Goal: Transaction & Acquisition: Purchase product/service

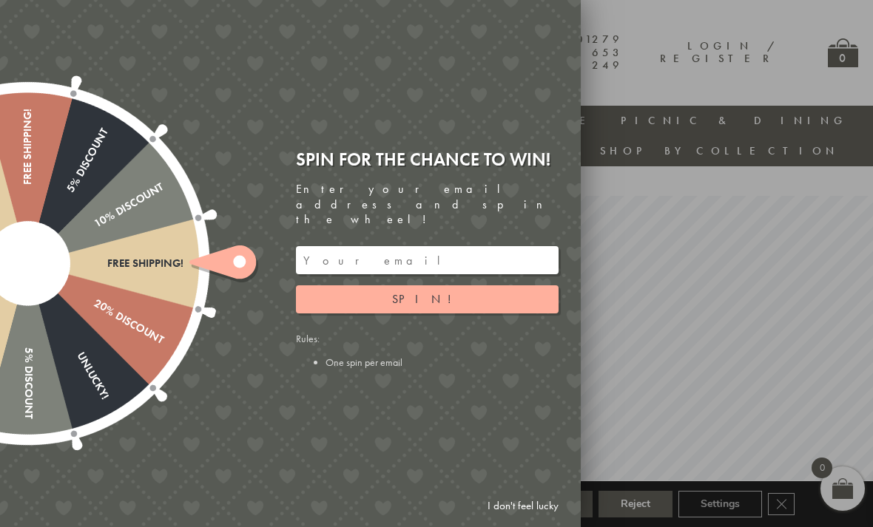
click at [529, 501] on link "I don't feel lucky" at bounding box center [523, 506] width 86 height 27
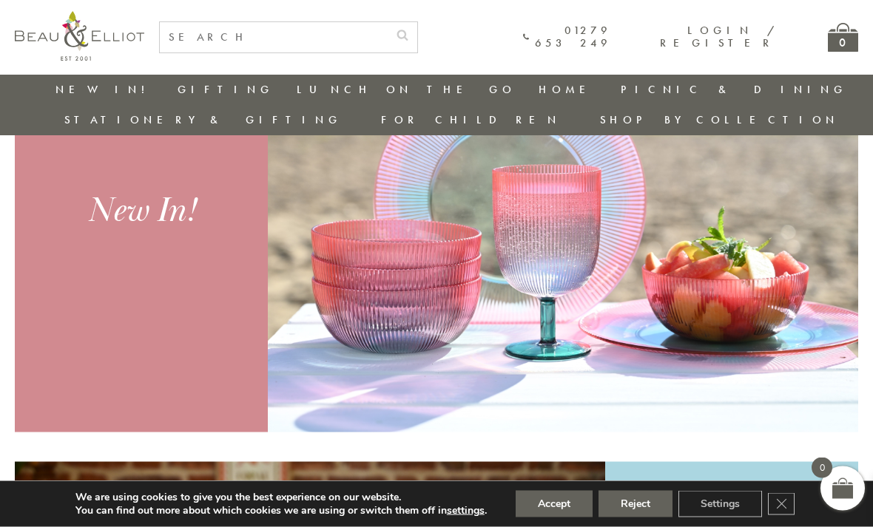
scroll to position [589, 10]
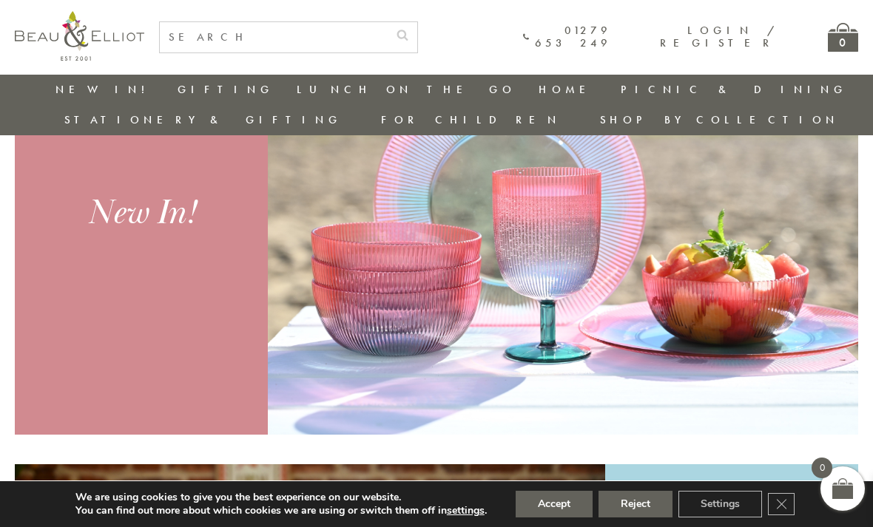
click at [635, 126] on link "Picnic Cool Bags & Family Picnic Sets" at bounding box center [701, 145] width 133 height 51
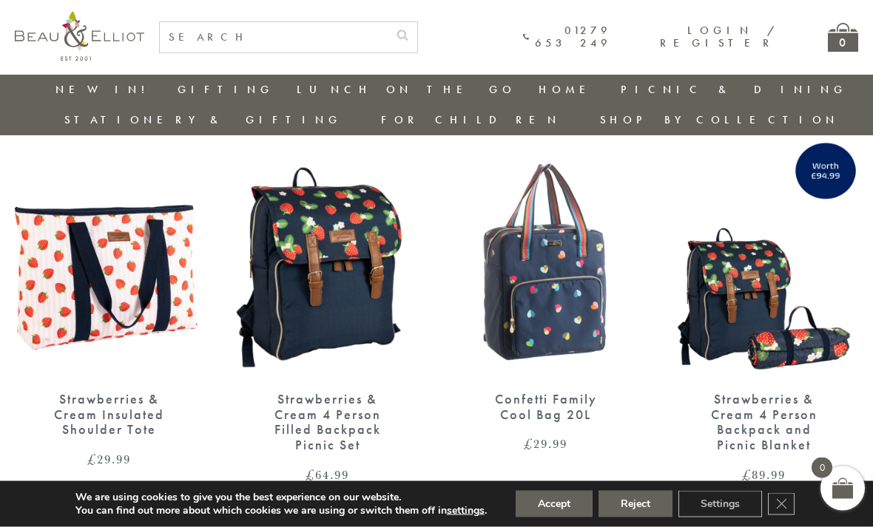
scroll to position [2132, 0]
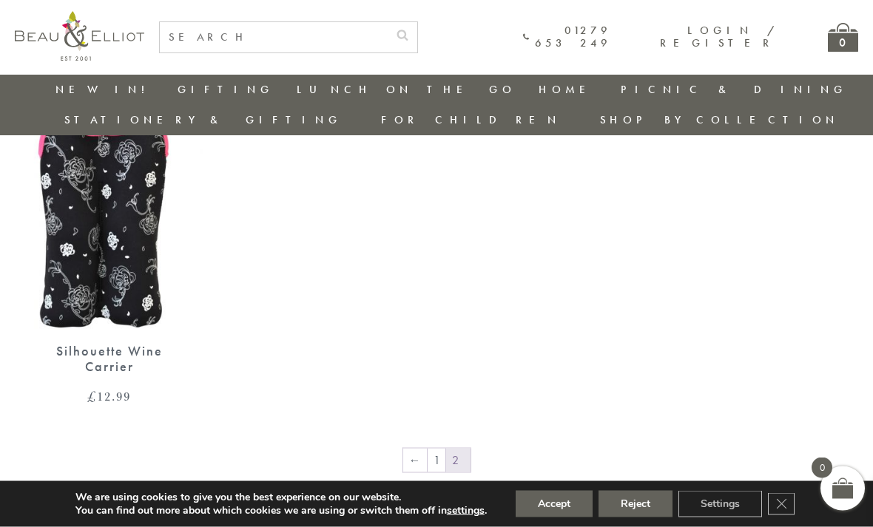
scroll to position [1803, 0]
click at [442, 448] on link "1" at bounding box center [436, 460] width 18 height 24
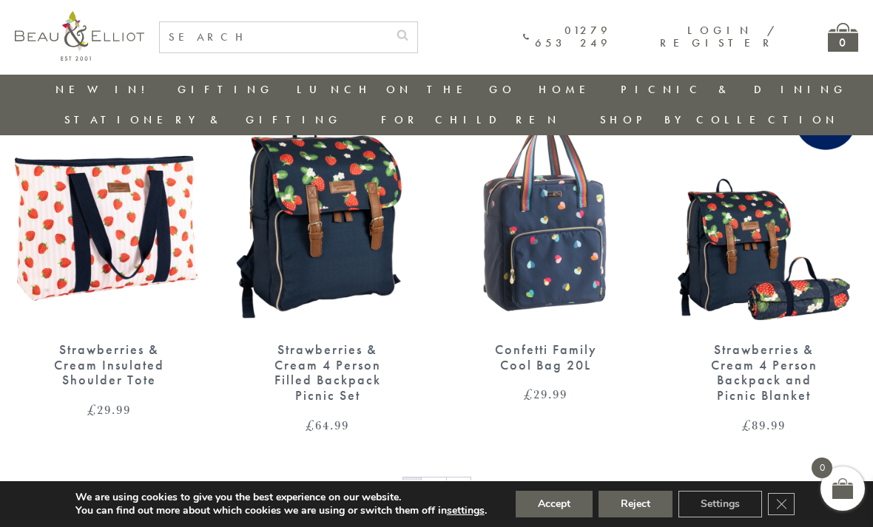
scroll to position [2166, 0]
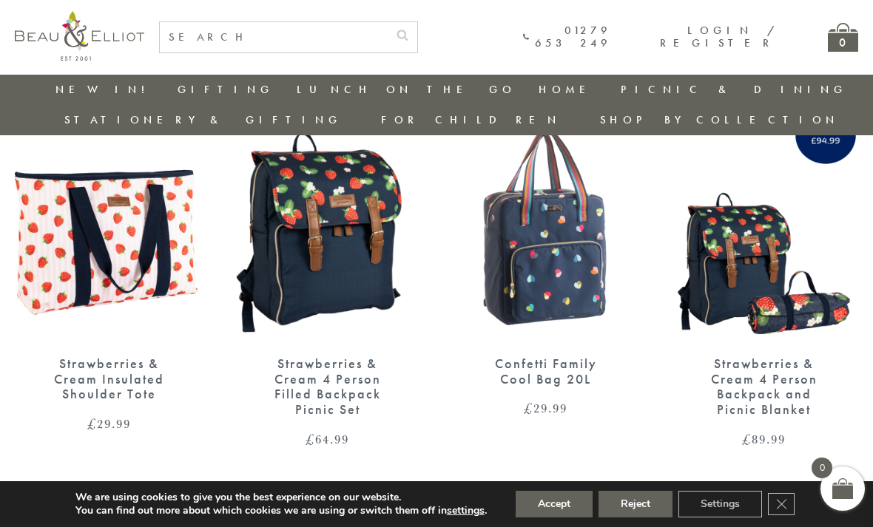
click at [570, 257] on img at bounding box center [545, 219] width 189 height 243
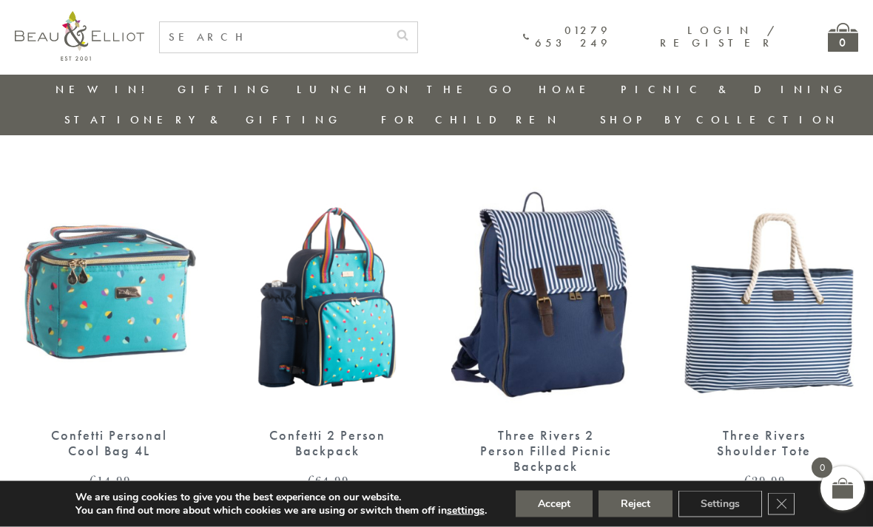
scroll to position [1703, 0]
click at [396, 323] on img at bounding box center [327, 290] width 189 height 243
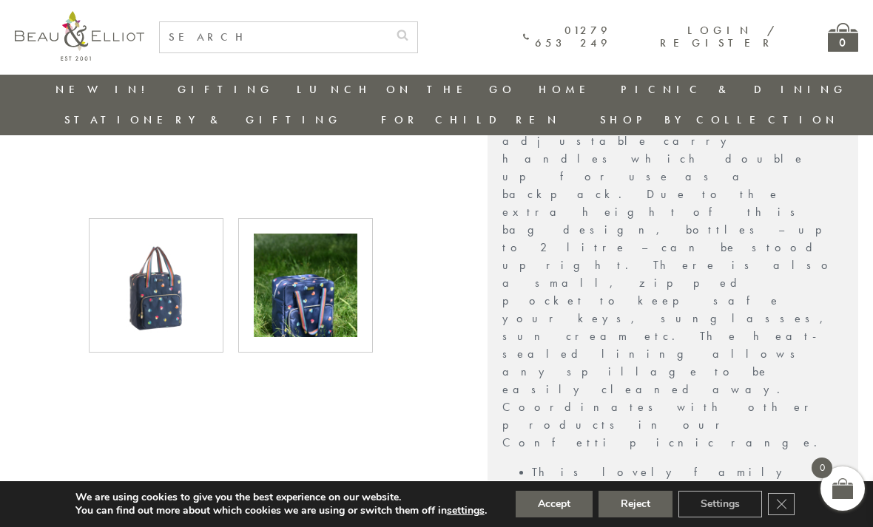
scroll to position [626, 0]
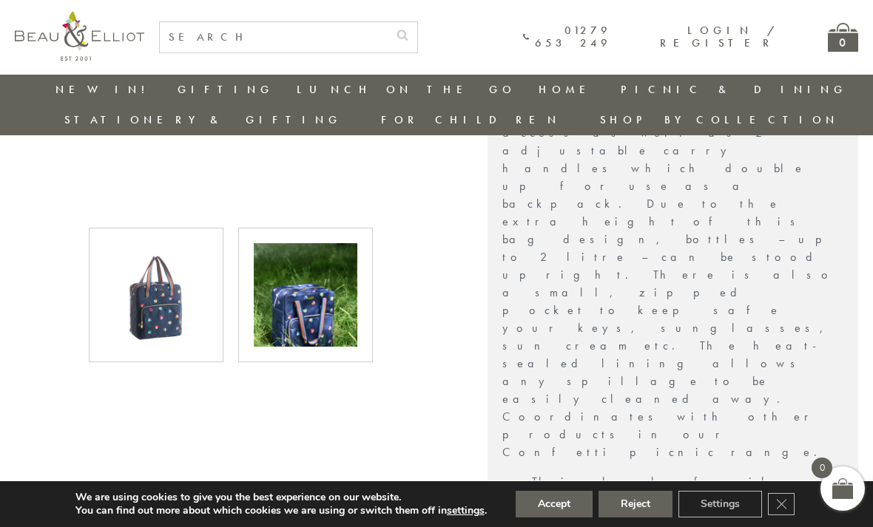
click at [313, 269] on img at bounding box center [306, 295] width 104 height 104
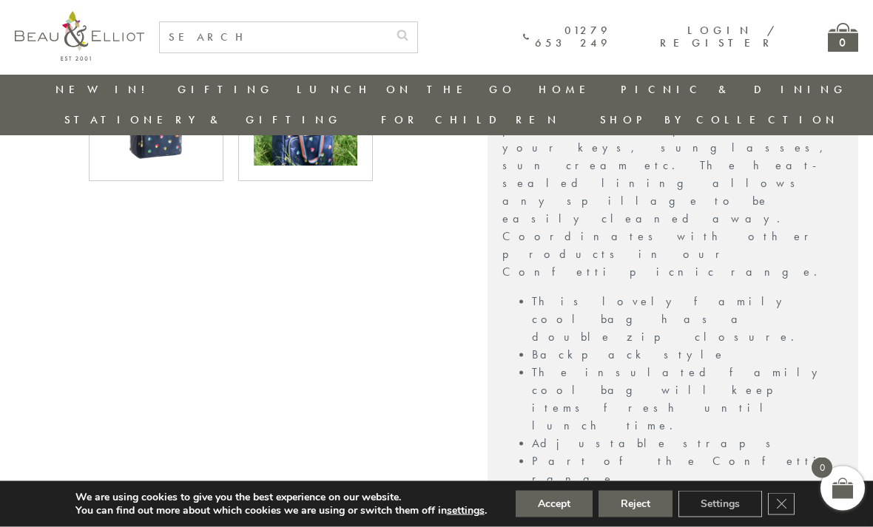
scroll to position [829, 0]
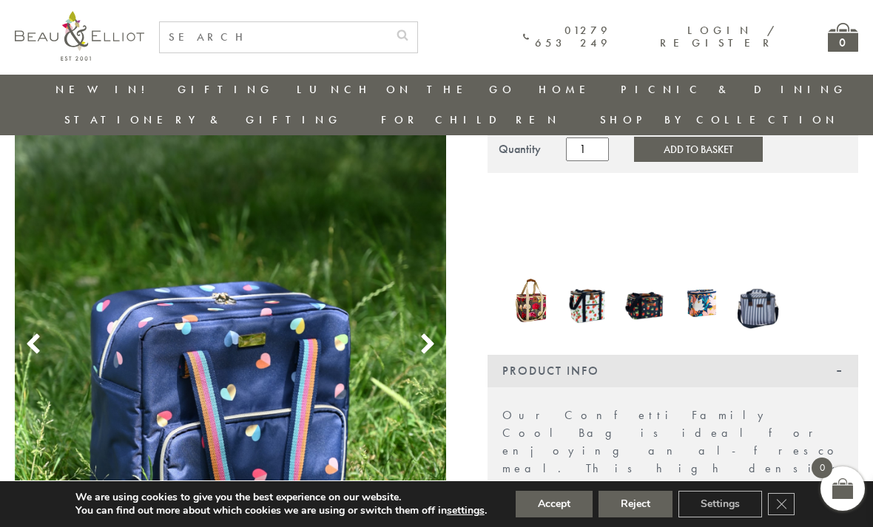
scroll to position [182, 0]
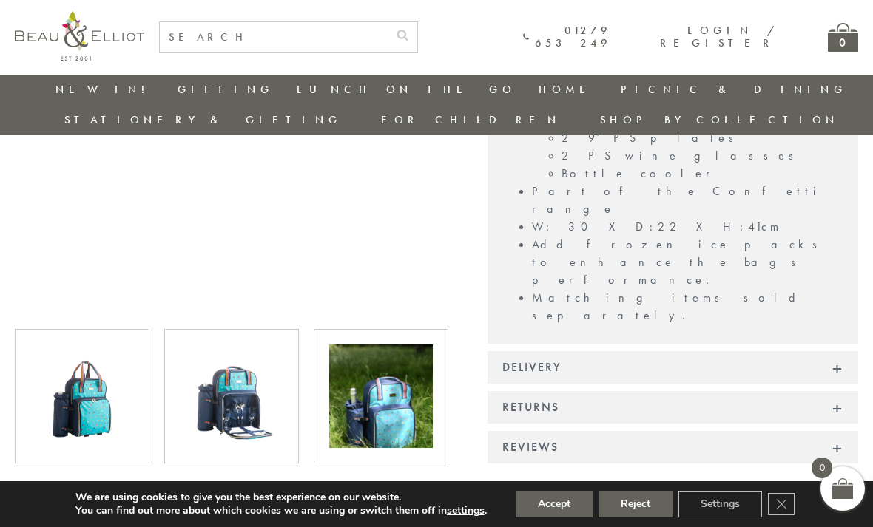
scroll to position [539, 0]
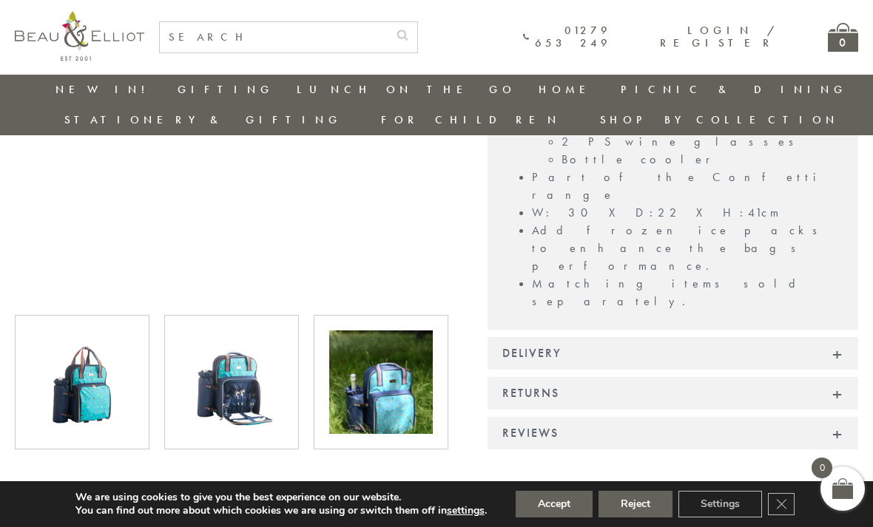
click at [236, 351] on img at bounding box center [232, 383] width 104 height 104
click at [230, 335] on img at bounding box center [232, 383] width 104 height 104
click at [240, 331] on img at bounding box center [232, 383] width 104 height 104
click at [403, 363] on img at bounding box center [381, 383] width 104 height 104
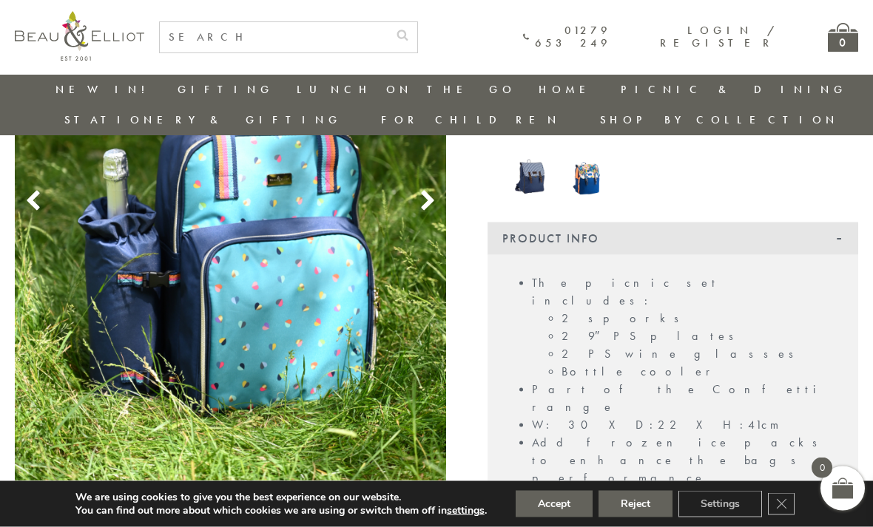
scroll to position [328, 0]
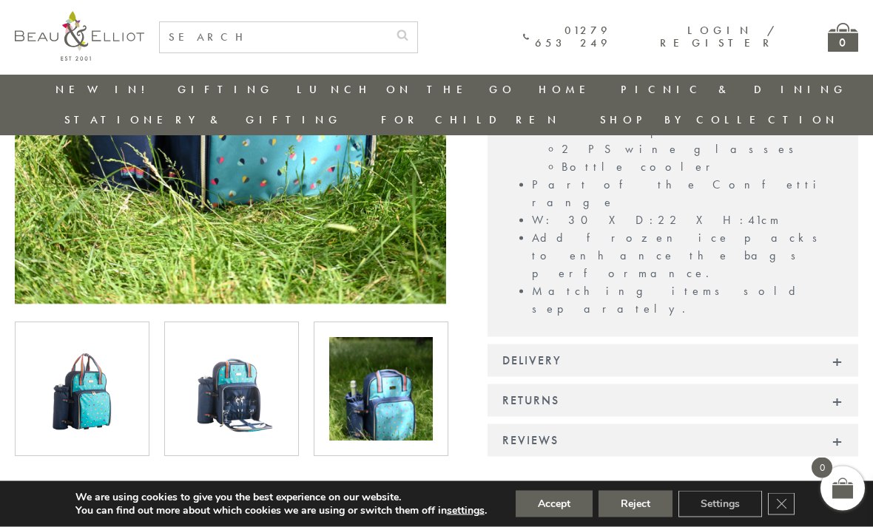
click at [277, 338] on img at bounding box center [232, 390] width 104 height 104
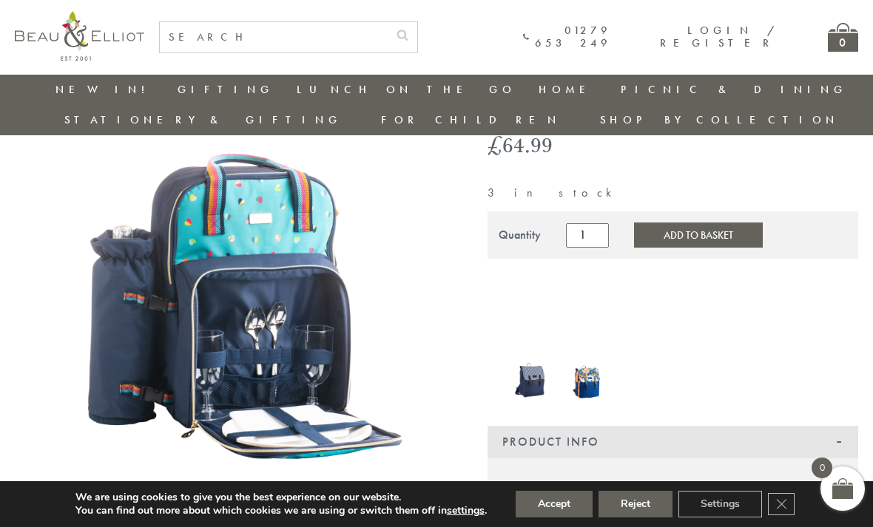
scroll to position [124, 0]
